Goal: Information Seeking & Learning: Learn about a topic

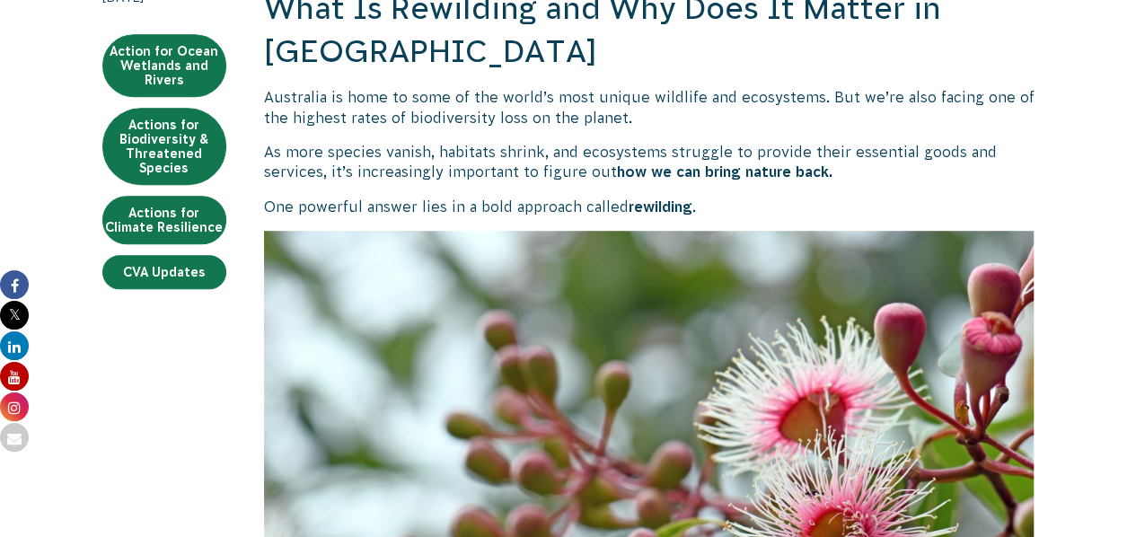
scroll to position [455, 0]
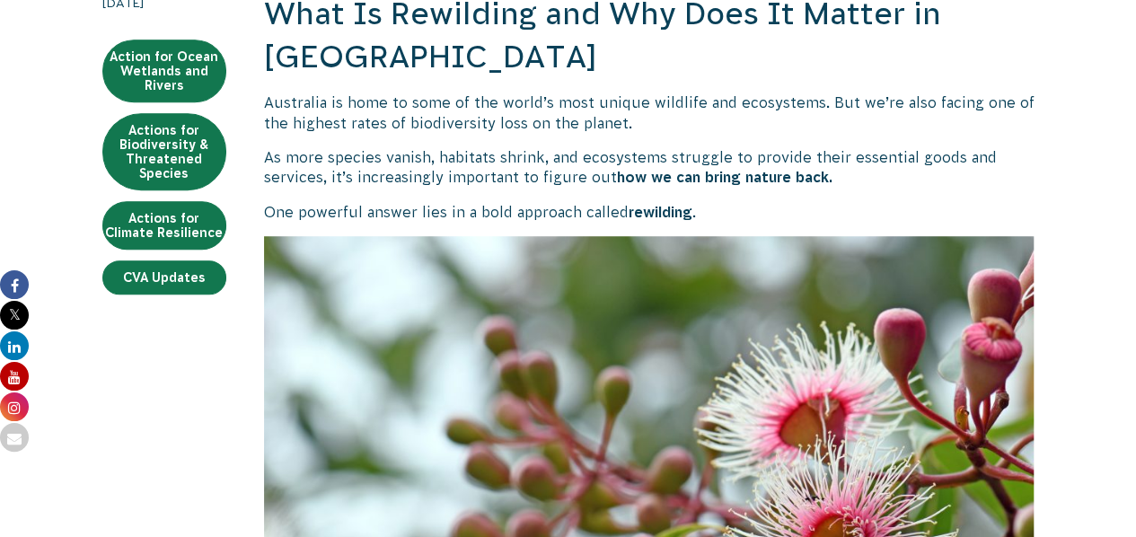
click at [550, 107] on p "Australia is home to some of the world’s most unique wildlife and ecosystems. B…" at bounding box center [649, 113] width 771 height 40
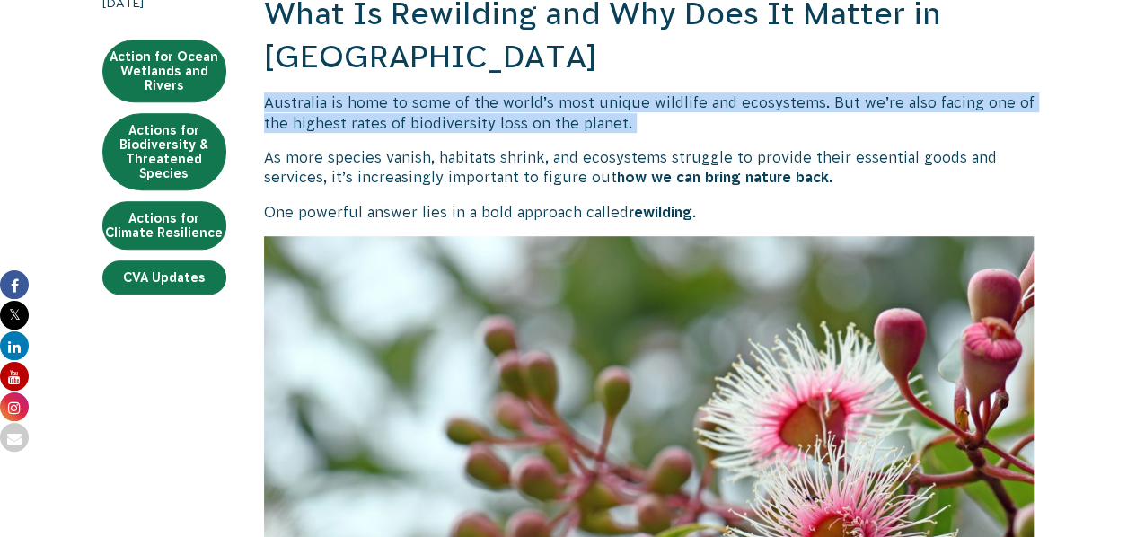
click at [550, 107] on p "Australia is home to some of the world’s most unique wildlife and ecosystems. B…" at bounding box center [649, 113] width 771 height 40
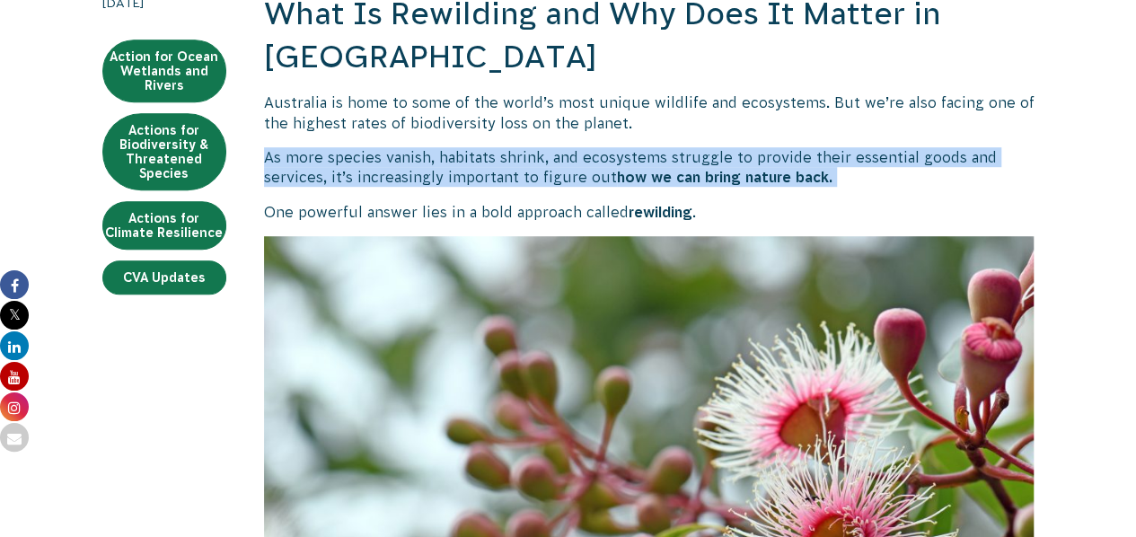
drag, startPoint x: 546, startPoint y: 146, endPoint x: 564, endPoint y: 165, distance: 26.7
click at [564, 165] on p "As more species vanish, habitats shrink, and ecosystems struggle to provide the…" at bounding box center [649, 167] width 771 height 40
drag, startPoint x: 564, startPoint y: 165, endPoint x: 605, endPoint y: 175, distance: 41.6
click at [605, 175] on p "As more species vanish, habitats shrink, and ecosystems struggle to provide the…" at bounding box center [649, 167] width 771 height 40
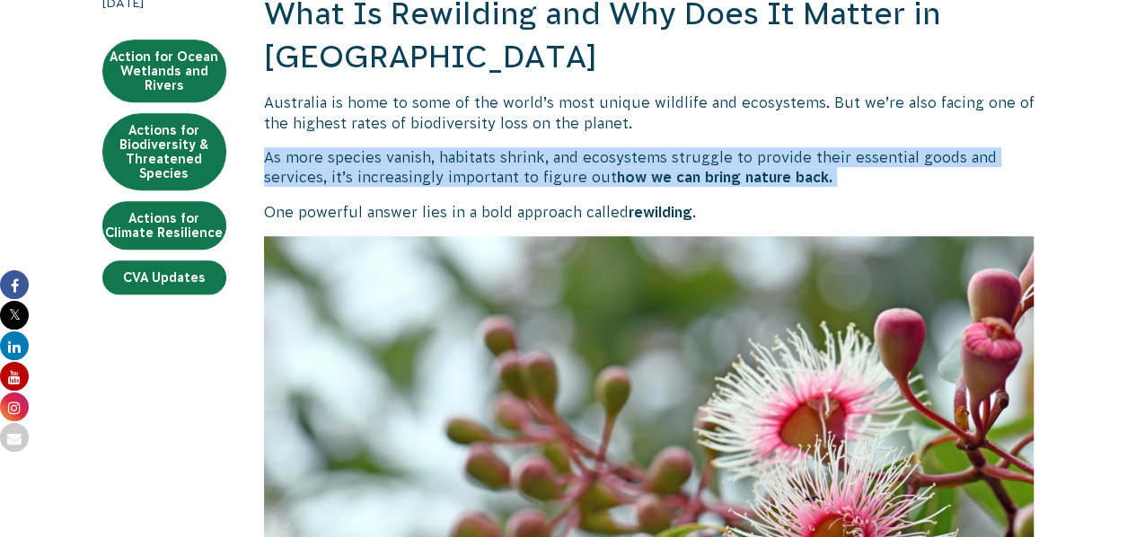
click at [605, 175] on p "As more species vanish, habitats shrink, and ecosystems struggle to provide the…" at bounding box center [649, 167] width 771 height 40
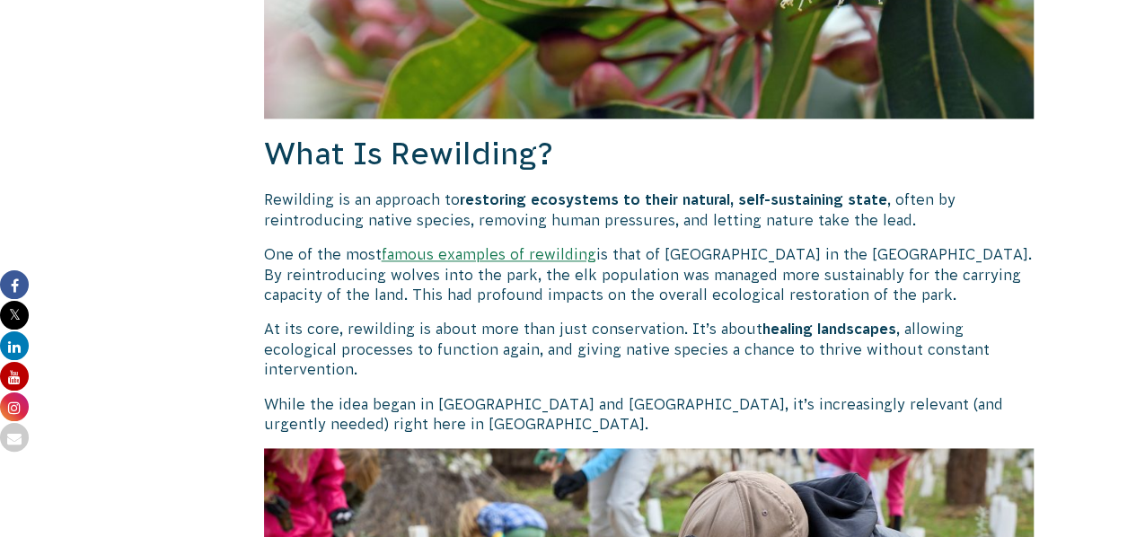
scroll to position [1101, 0]
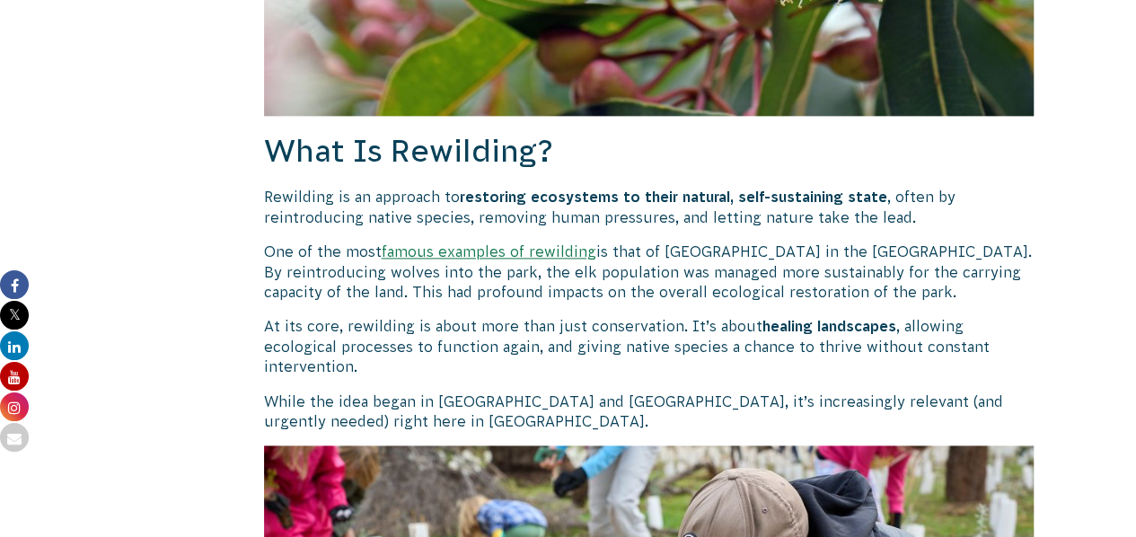
click at [572, 193] on b "restoring ecosystems to their natural, self-sustaining state" at bounding box center [674, 197] width 428 height 16
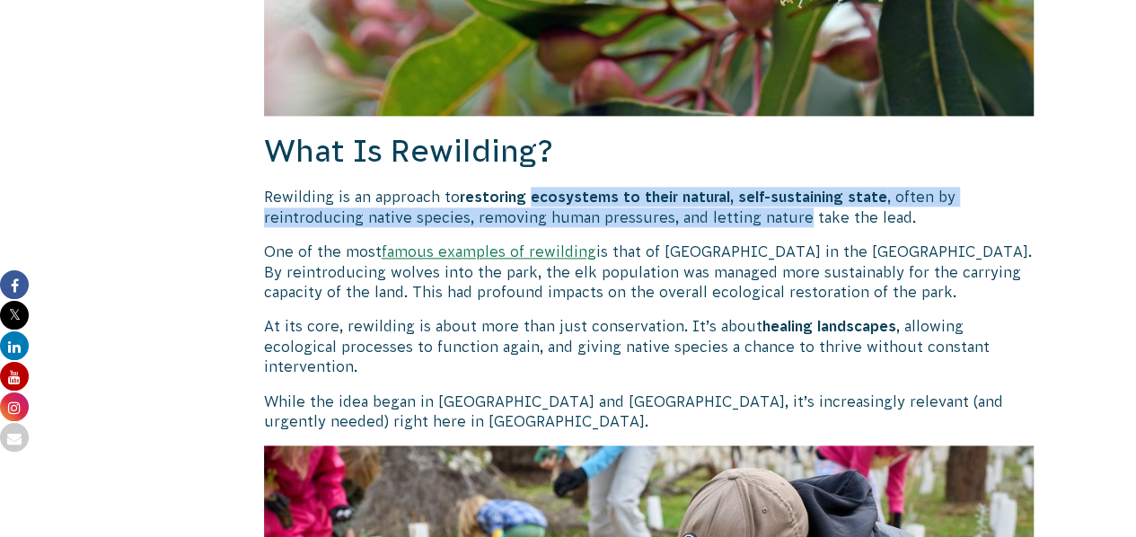
drag, startPoint x: 572, startPoint y: 193, endPoint x: 784, endPoint y: 217, distance: 213.4
click at [784, 217] on p "Rewilding is an approach to restoring ecosystems to their natural, self-sustain…" at bounding box center [649, 207] width 771 height 40
